Goal: Communication & Community: Participate in discussion

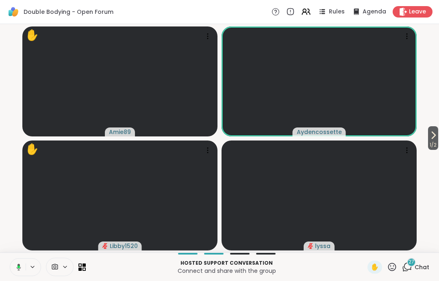
click at [15, 265] on icon at bounding box center [17, 266] width 7 height 7
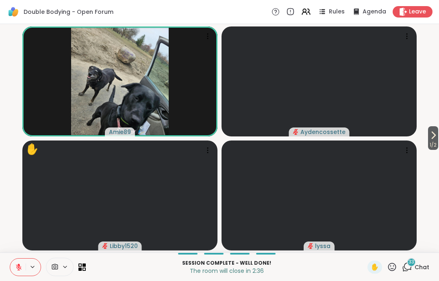
click at [413, 9] on span "Leave" at bounding box center [417, 12] width 17 height 8
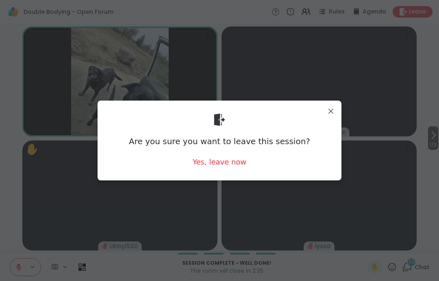
click at [231, 166] on div "Yes, leave now" at bounding box center [220, 162] width 54 height 10
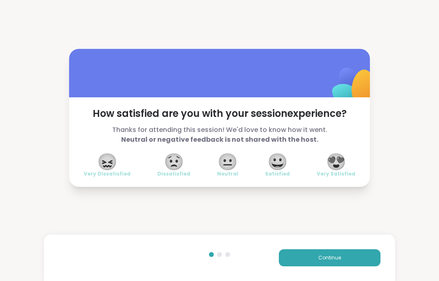
click at [319, 265] on button "Continue" at bounding box center [330, 257] width 102 height 17
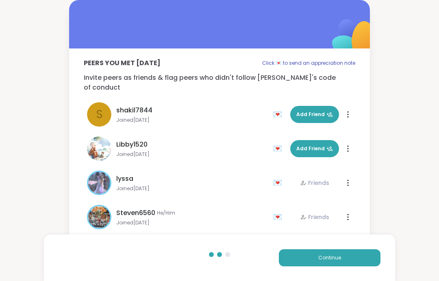
click at [321, 258] on span "Continue" at bounding box center [330, 257] width 23 height 7
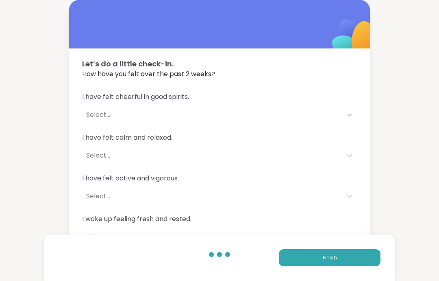
click at [300, 255] on button "Finish" at bounding box center [330, 257] width 102 height 17
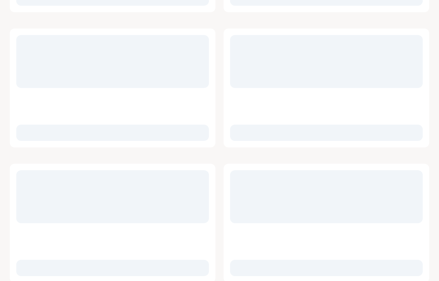
scroll to position [389, 0]
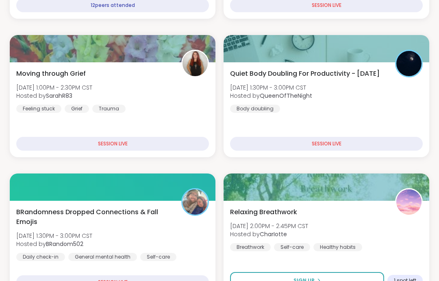
click at [148, 218] on span "BRandomness Dropped Connections & Fall Emojis" at bounding box center [94, 217] width 156 height 20
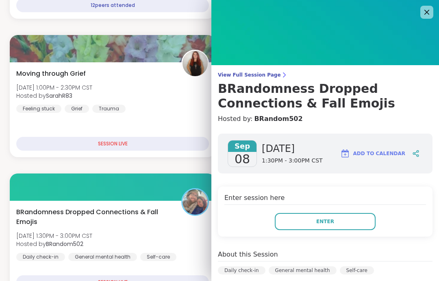
click at [304, 214] on button "Enter" at bounding box center [325, 221] width 101 height 17
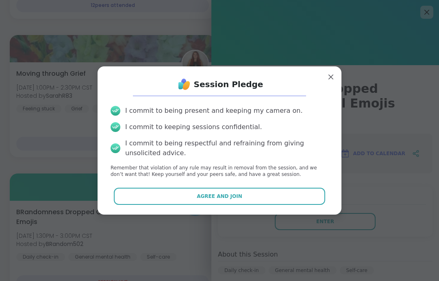
click at [256, 205] on button "Agree and Join" at bounding box center [220, 196] width 212 height 17
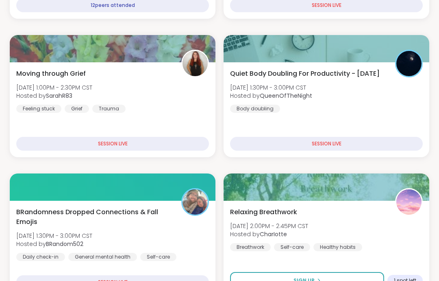
scroll to position [33, 0]
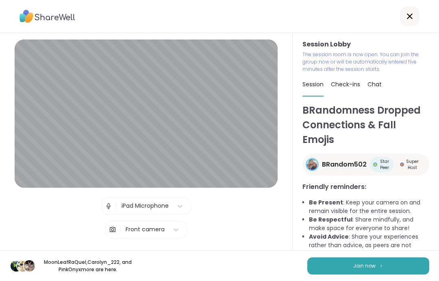
click at [337, 273] on button "Join now" at bounding box center [369, 265] width 122 height 17
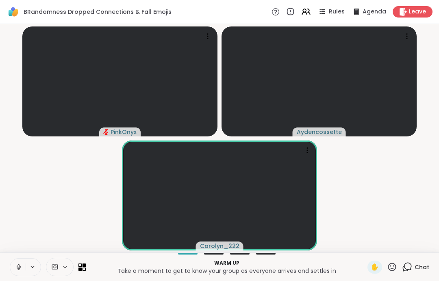
click at [11, 267] on button at bounding box center [17, 266] width 15 height 17
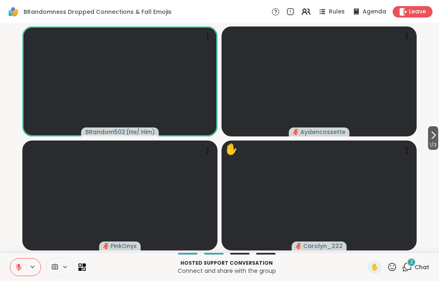
click at [375, 263] on span "✋" at bounding box center [375, 267] width 8 height 10
click at [420, 138] on video-player-container "1 / 3 BRandom502 ( He/ Him ) ✋ Aydencossette PinkOnyx ✋ Carolyn_222" at bounding box center [220, 138] width 430 height 222
click at [438, 146] on span "1 / 3" at bounding box center [434, 145] width 10 height 10
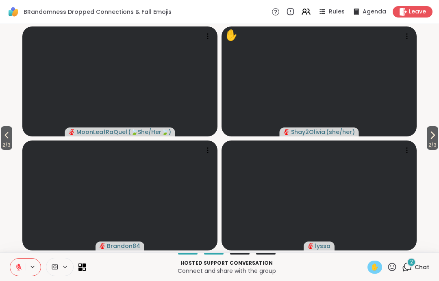
click at [423, 144] on video-player-container "2 / 3 2 / 3 MoonLeafRaQuel ( 🍃She/Her🍃 ) ✋ Shay2Olivia ( she/her ) Brandon84 ly…" at bounding box center [220, 138] width 430 height 222
click at [435, 149] on span "2 / 3" at bounding box center [432, 145] width 11 height 10
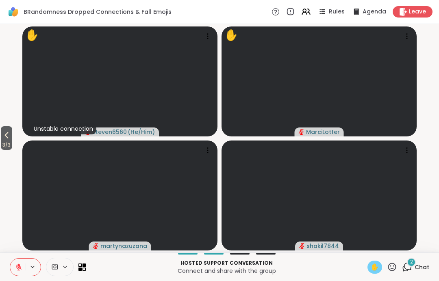
click at [7, 146] on span "3 / 3" at bounding box center [6, 145] width 11 height 10
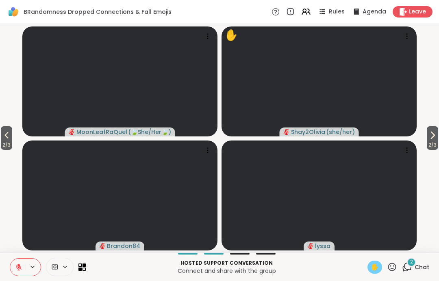
click at [7, 140] on icon at bounding box center [7, 135] width 10 height 10
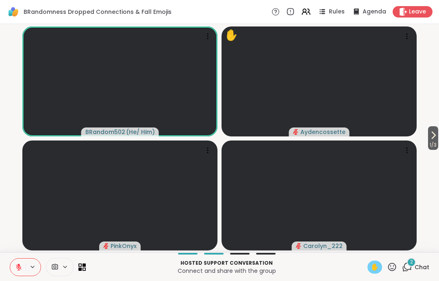
click at [376, 266] on span "✋" at bounding box center [375, 267] width 8 height 10
click at [19, 273] on button at bounding box center [17, 266] width 15 height 17
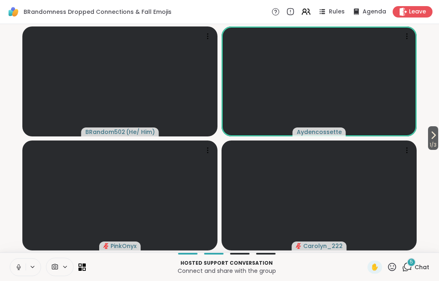
click at [22, 268] on icon at bounding box center [18, 266] width 7 height 7
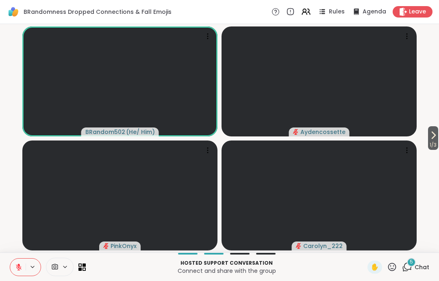
click at [24, 265] on button at bounding box center [17, 266] width 15 height 17
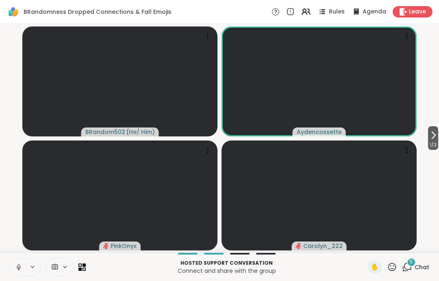
click at [17, 269] on icon at bounding box center [18, 266] width 7 height 7
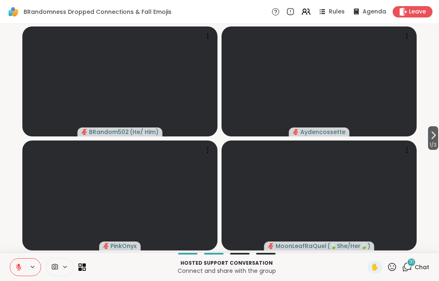
click at [435, 144] on span "1 / 3" at bounding box center [434, 145] width 10 height 10
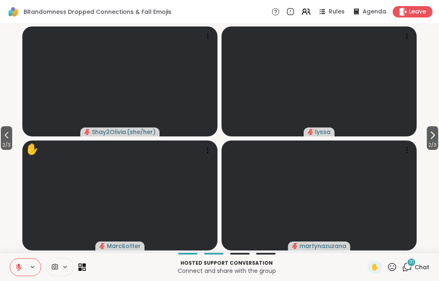
click at [434, 149] on span "2 / 3" at bounding box center [432, 145] width 11 height 10
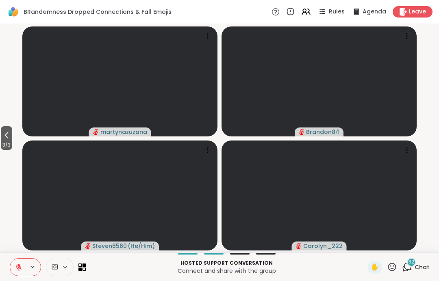
click at [12, 157] on video-player-container "3 / 3 martynazuzana Brandon84 Steven6560 ( He/Him ) Carolyn_222" at bounding box center [220, 138] width 430 height 222
click at [5, 155] on video-player-container "3 / 3 martynazuzana Brandon84 Steven6560 ( He/Him ) Carolyn_222" at bounding box center [220, 138] width 430 height 222
click at [9, 154] on video-player-container "3 / 3 martynazuzana Brandon84 Steven6560 ( He/Him ) Carolyn_222" at bounding box center [220, 138] width 430 height 222
click at [3, 145] on span "3 / 3" at bounding box center [6, 145] width 11 height 10
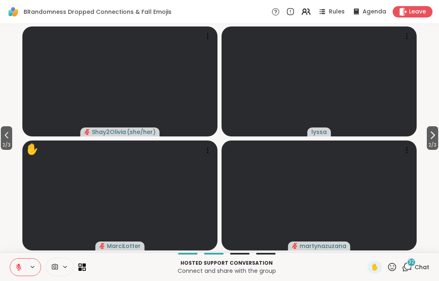
click at [3, 145] on span "2 / 3" at bounding box center [6, 145] width 11 height 10
